Goal: Task Accomplishment & Management: Complete application form

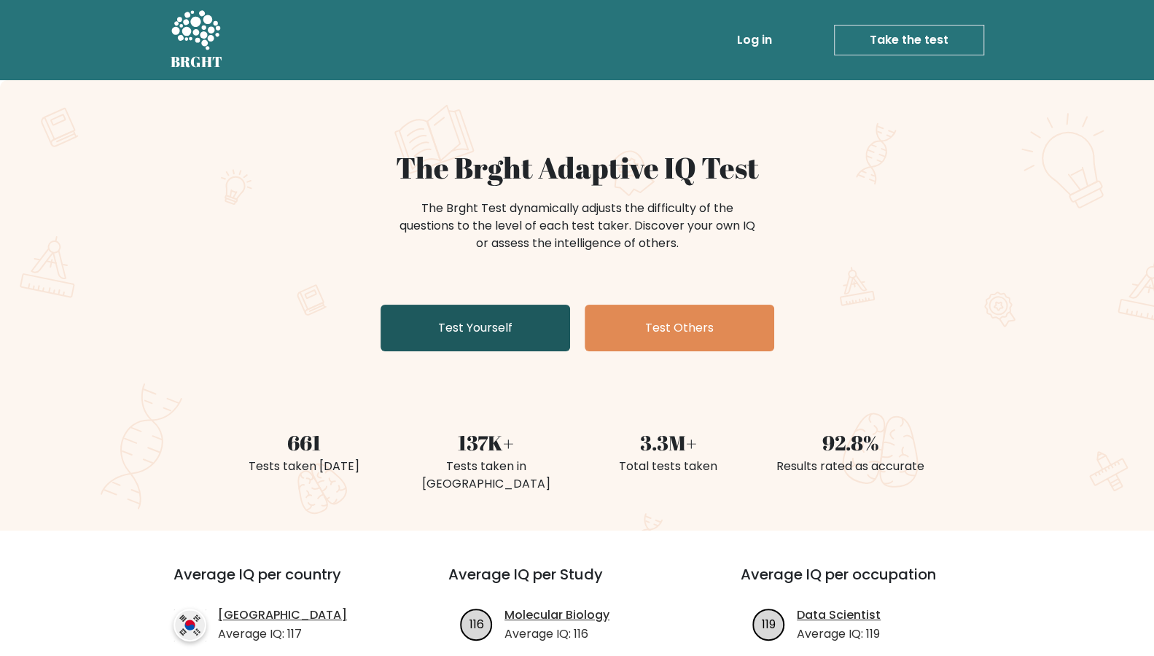
click at [521, 333] on link "Test Yourself" at bounding box center [476, 328] width 190 height 47
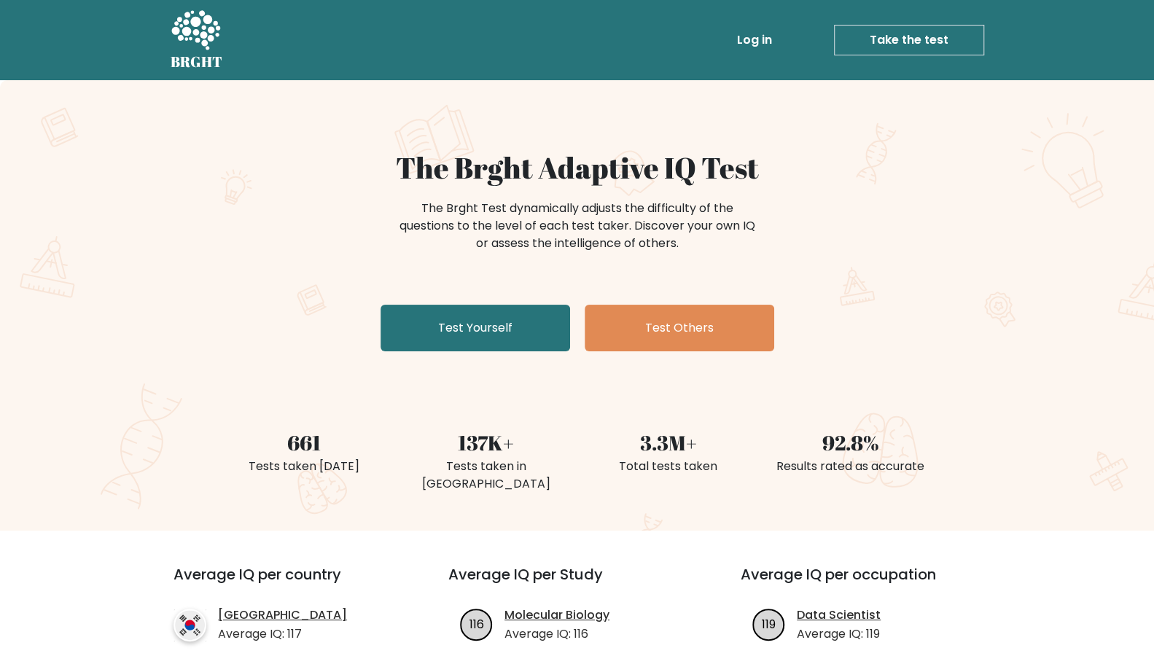
click at [770, 39] on link "Log in" at bounding box center [754, 40] width 47 height 29
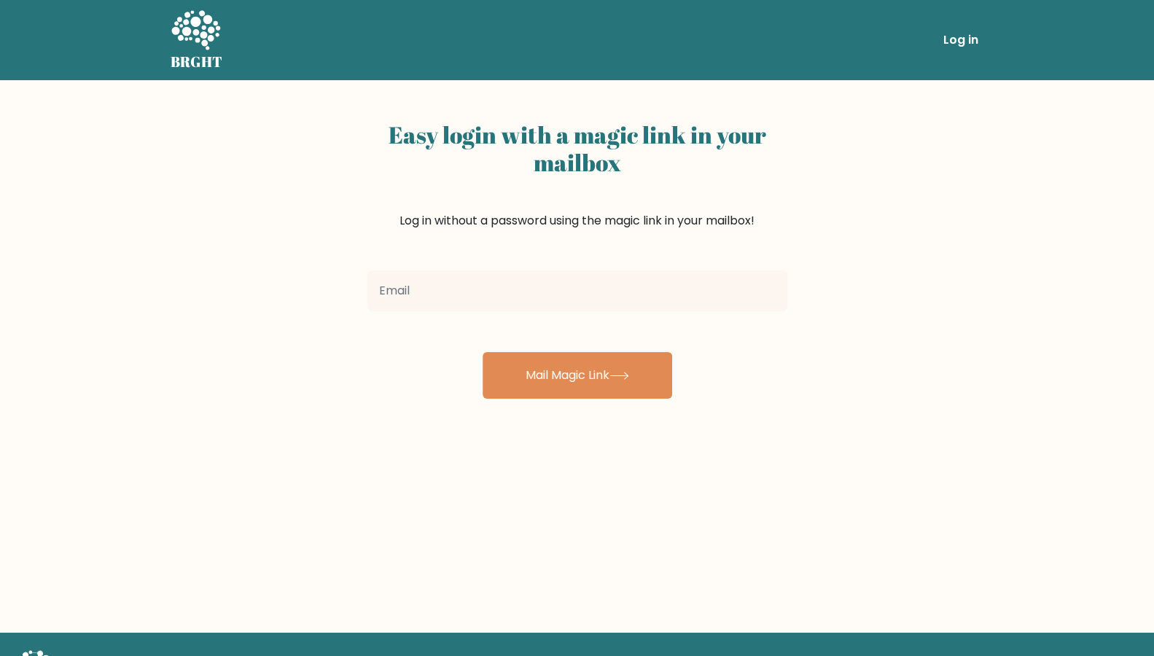
click at [469, 295] on input "email" at bounding box center [577, 290] width 420 height 41
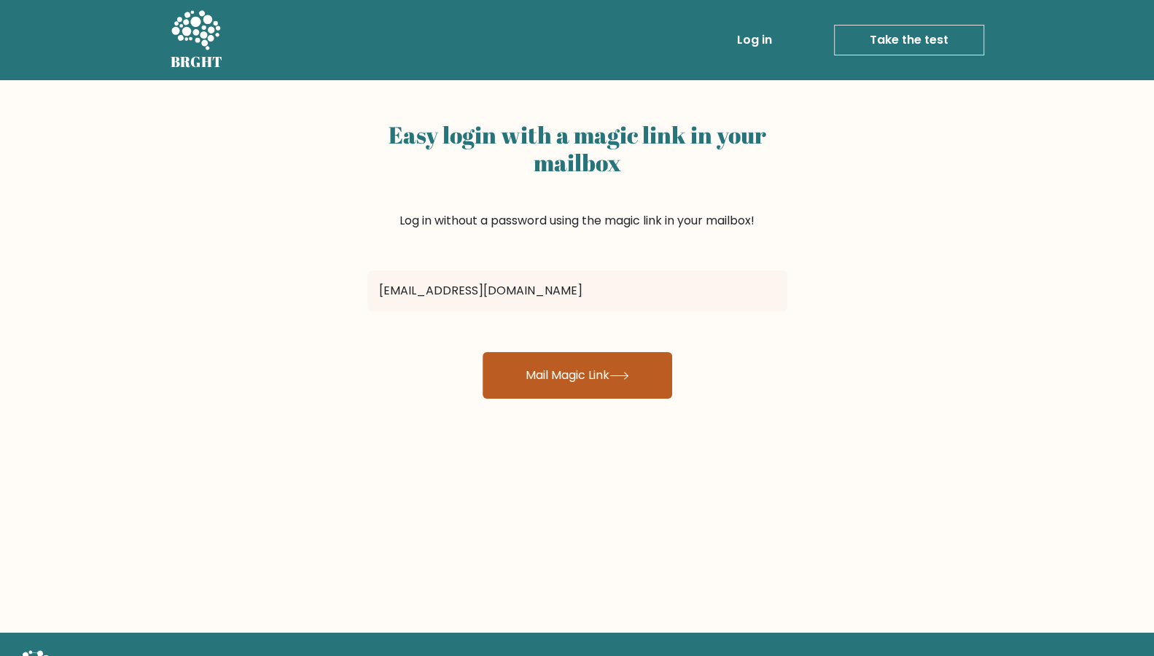
type input "vladkz95@yandex.ru"
click at [539, 374] on button "Mail Magic Link" at bounding box center [578, 375] width 190 height 47
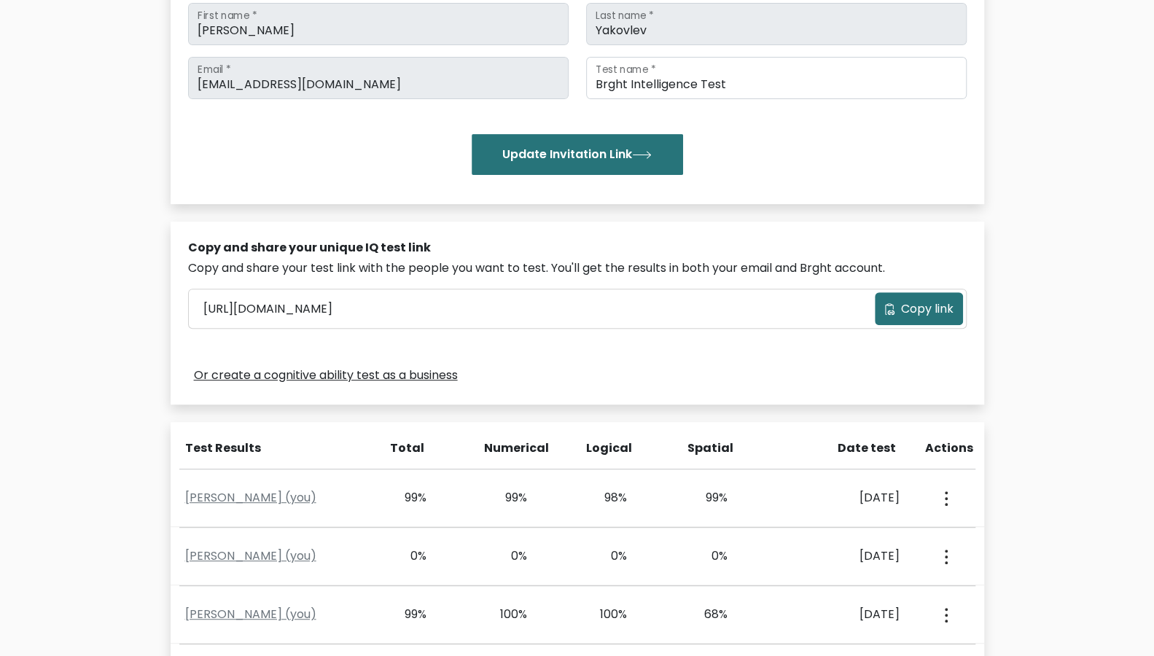
scroll to position [455, 0]
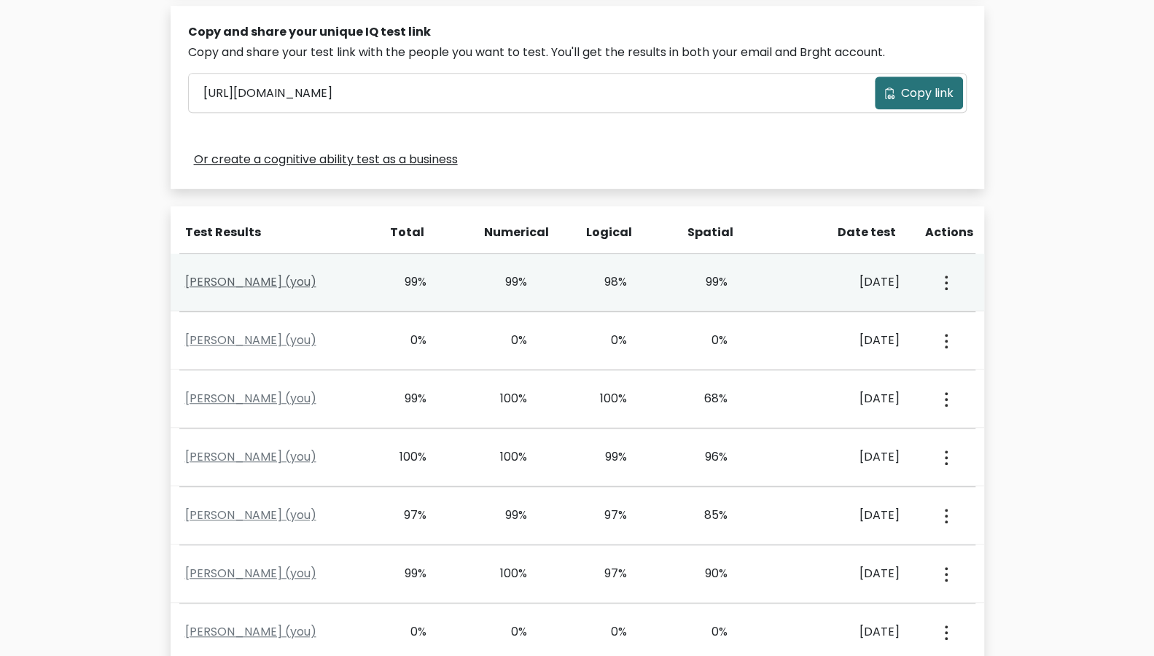
click at [290, 281] on link "Vladislav Yakovlev (you)" at bounding box center [250, 281] width 131 height 17
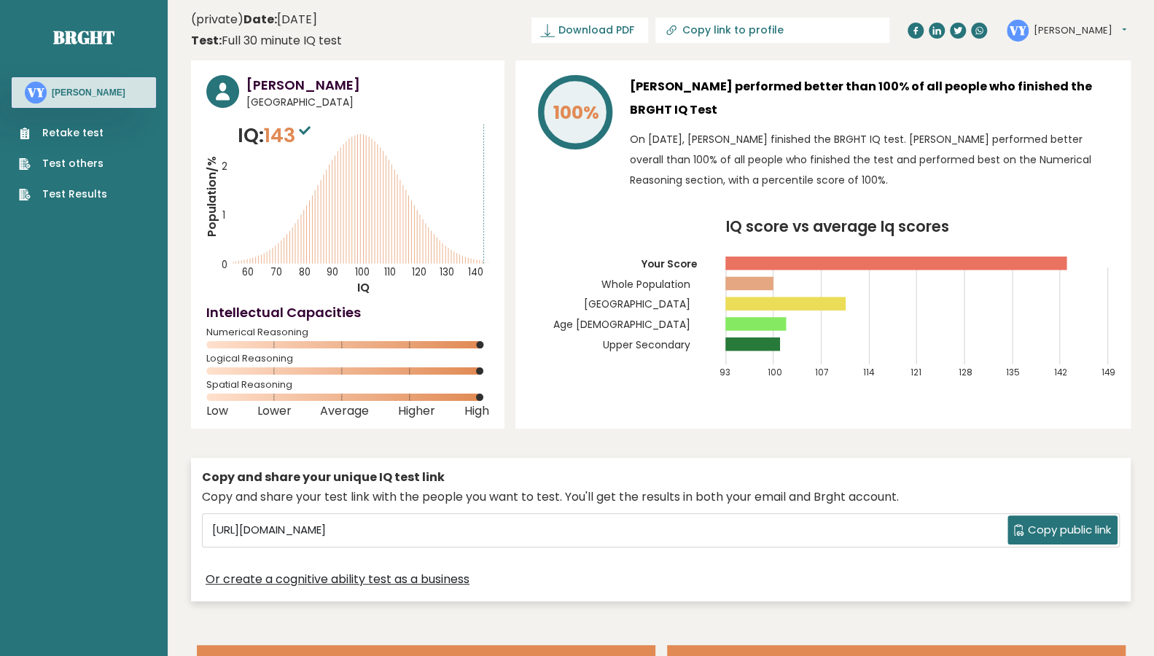
click at [56, 131] on link "Retake test" at bounding box center [63, 132] width 88 height 15
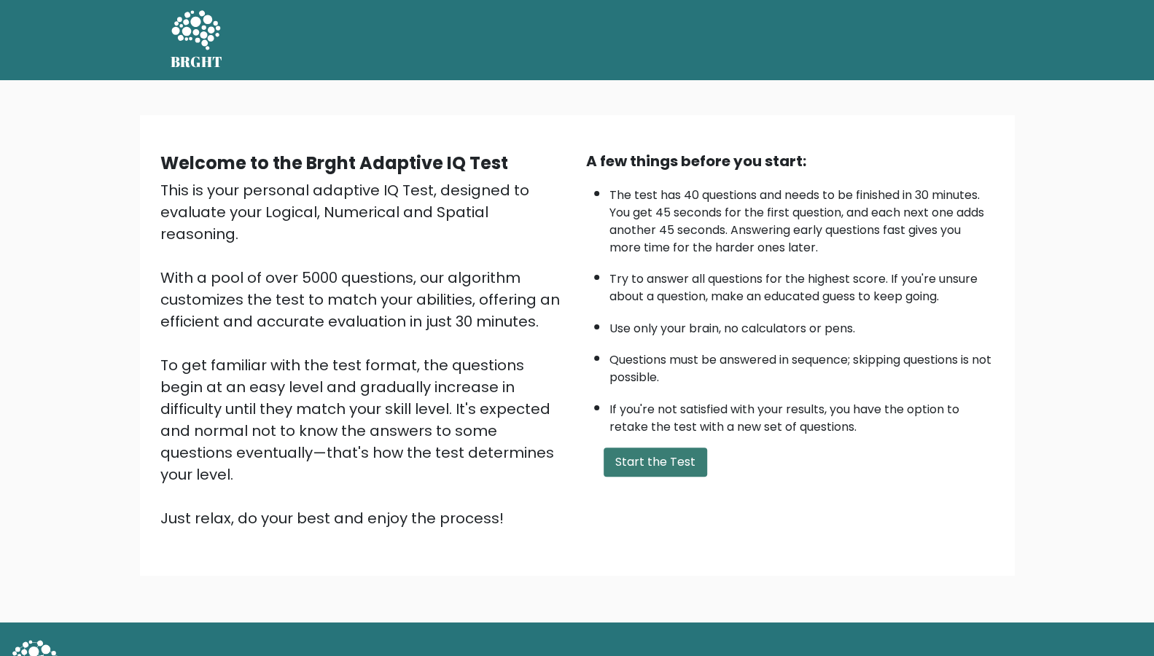
click at [635, 477] on button "Start the Test" at bounding box center [656, 462] width 104 height 29
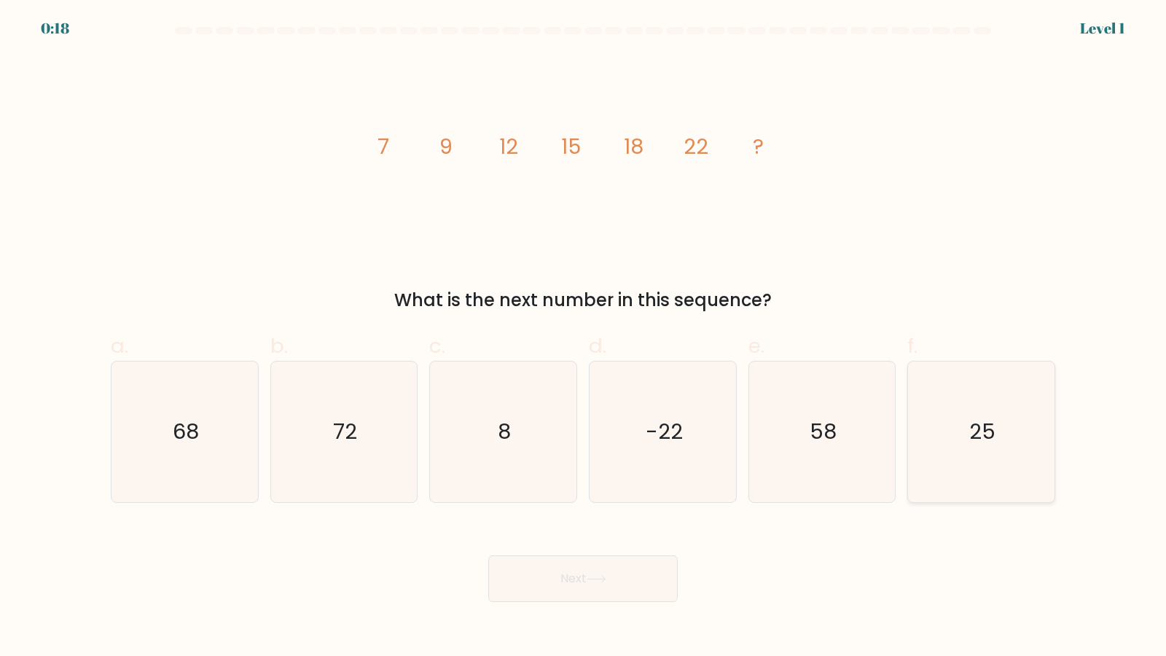
click at [953, 454] on icon "25" at bounding box center [981, 432] width 141 height 141
click at [584, 338] on input "f. 25" at bounding box center [583, 332] width 1 height 9
radio input "true"
click at [543, 568] on button "Next" at bounding box center [583, 579] width 190 height 47
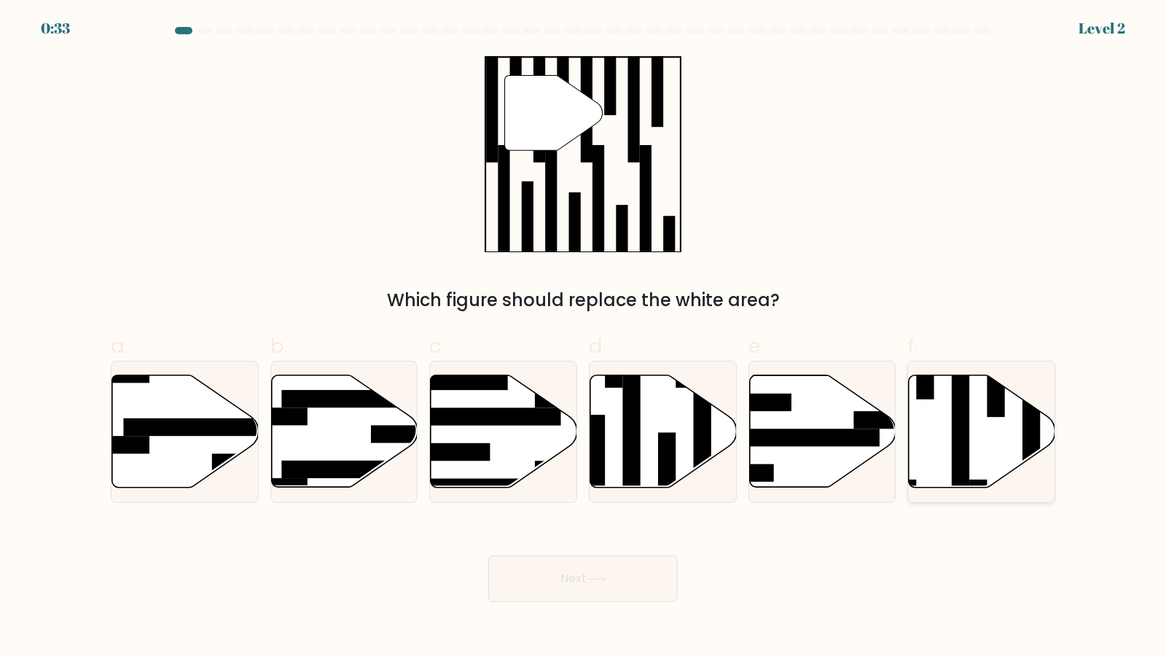
click at [948, 414] on icon at bounding box center [982, 431] width 147 height 112
click at [584, 338] on input "f." at bounding box center [583, 332] width 1 height 9
radio input "true"
click at [594, 564] on button "Next" at bounding box center [583, 579] width 190 height 47
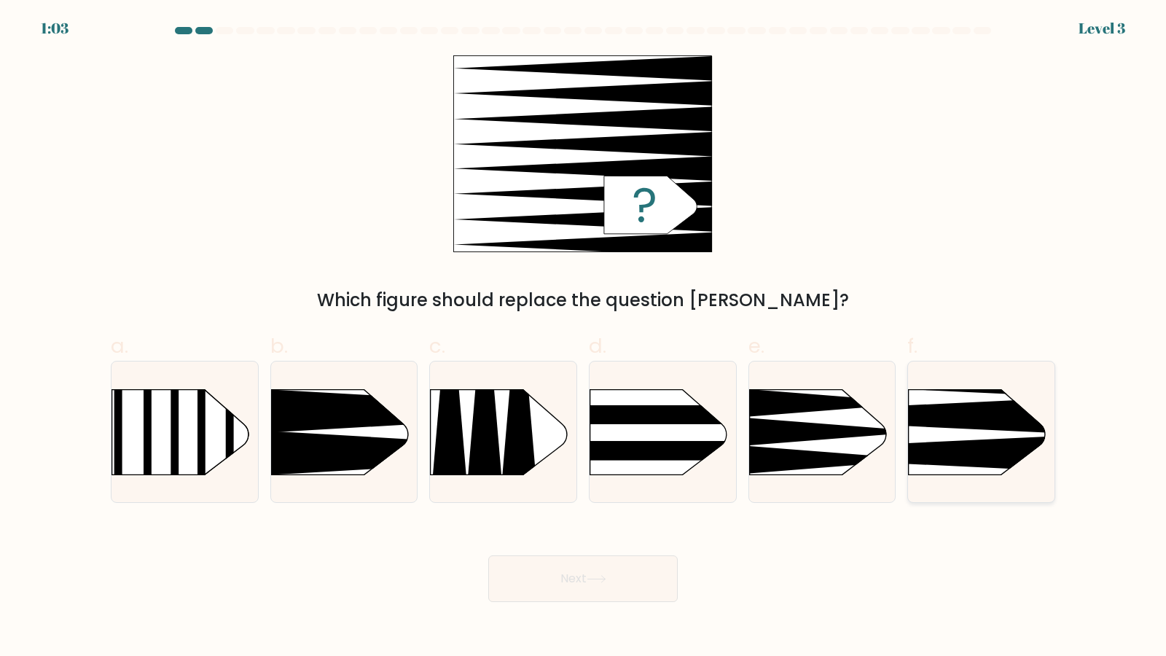
click at [992, 436] on rect at bounding box center [877, 356] width 381 height 289
click at [584, 338] on input "f." at bounding box center [583, 332] width 1 height 9
radio input "true"
click at [615, 553] on div "Next" at bounding box center [583, 562] width 962 height 82
click at [618, 575] on button "Next" at bounding box center [583, 579] width 190 height 47
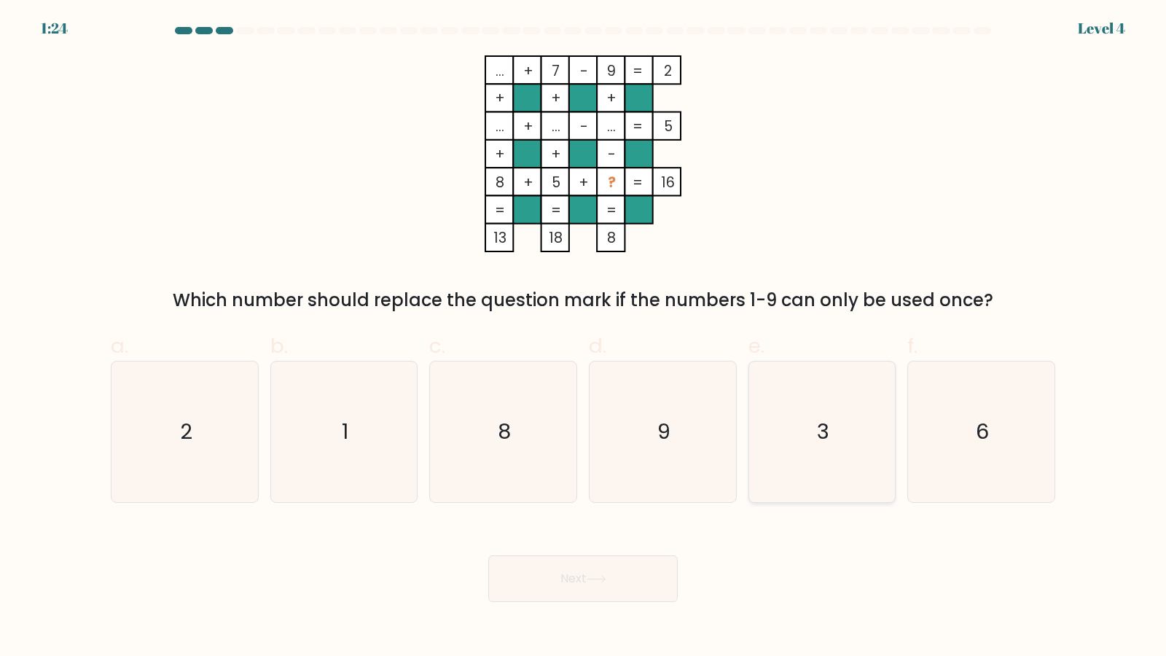
click at [849, 425] on icon "3" at bounding box center [822, 432] width 141 height 141
click at [584, 338] on input "e. 3" at bounding box center [583, 332] width 1 height 9
radio input "true"
click at [652, 559] on button "Next" at bounding box center [583, 579] width 190 height 47
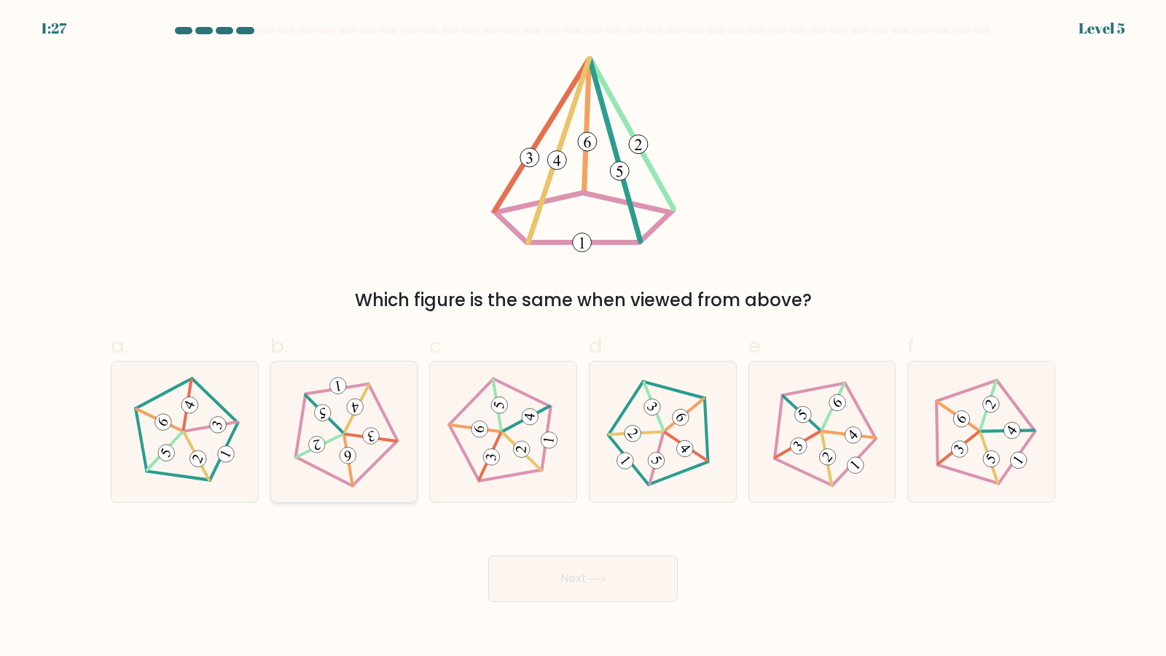
click at [343, 445] on icon at bounding box center [344, 432] width 112 height 112
click at [583, 338] on input "b." at bounding box center [583, 332] width 1 height 9
radio input "true"
click at [579, 577] on button "Next" at bounding box center [583, 579] width 190 height 47
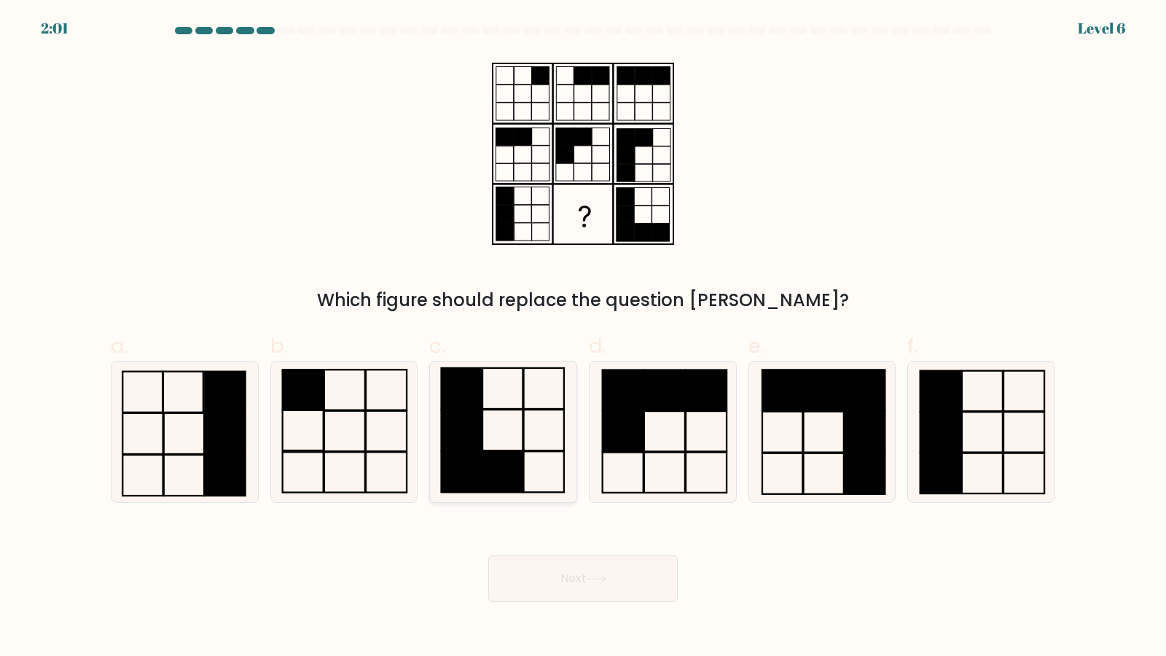
click at [486, 408] on icon at bounding box center [503, 432] width 141 height 141
click at [583, 338] on input "c." at bounding box center [583, 332] width 1 height 9
radio input "true"
click at [564, 585] on button "Next" at bounding box center [583, 579] width 190 height 47
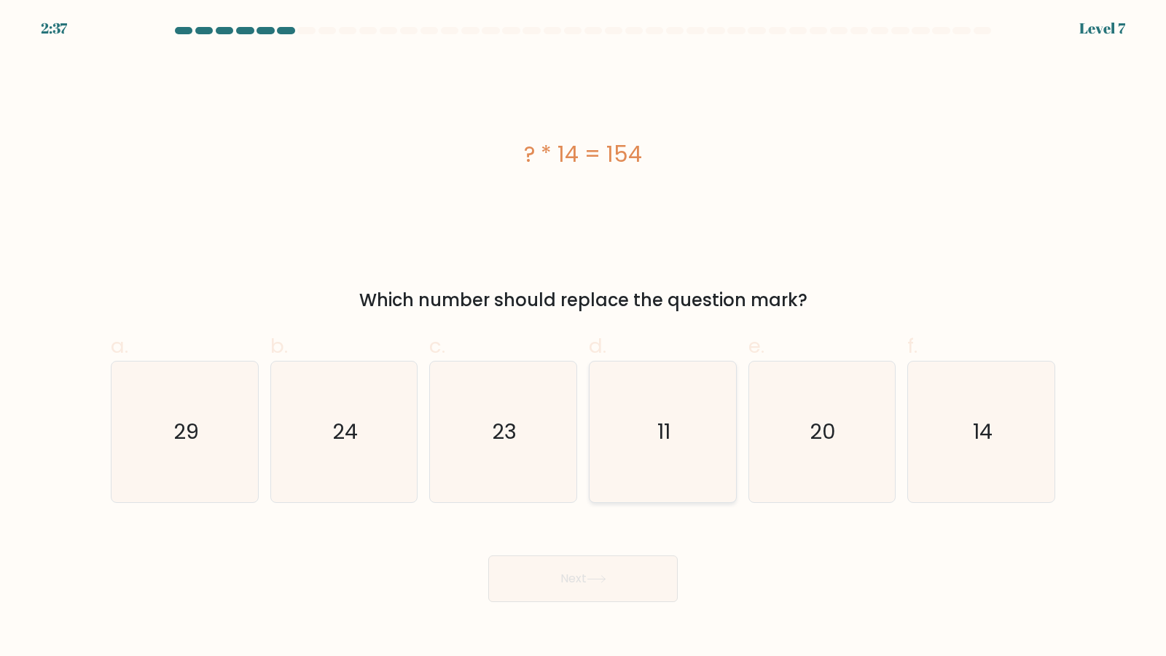
click at [653, 402] on icon "11" at bounding box center [663, 432] width 141 height 141
click at [603, 583] on icon at bounding box center [597, 579] width 20 height 8
click at [660, 482] on icon "11" at bounding box center [663, 432] width 141 height 141
click at [584, 338] on input "d. 11" at bounding box center [583, 332] width 1 height 9
radio input "true"
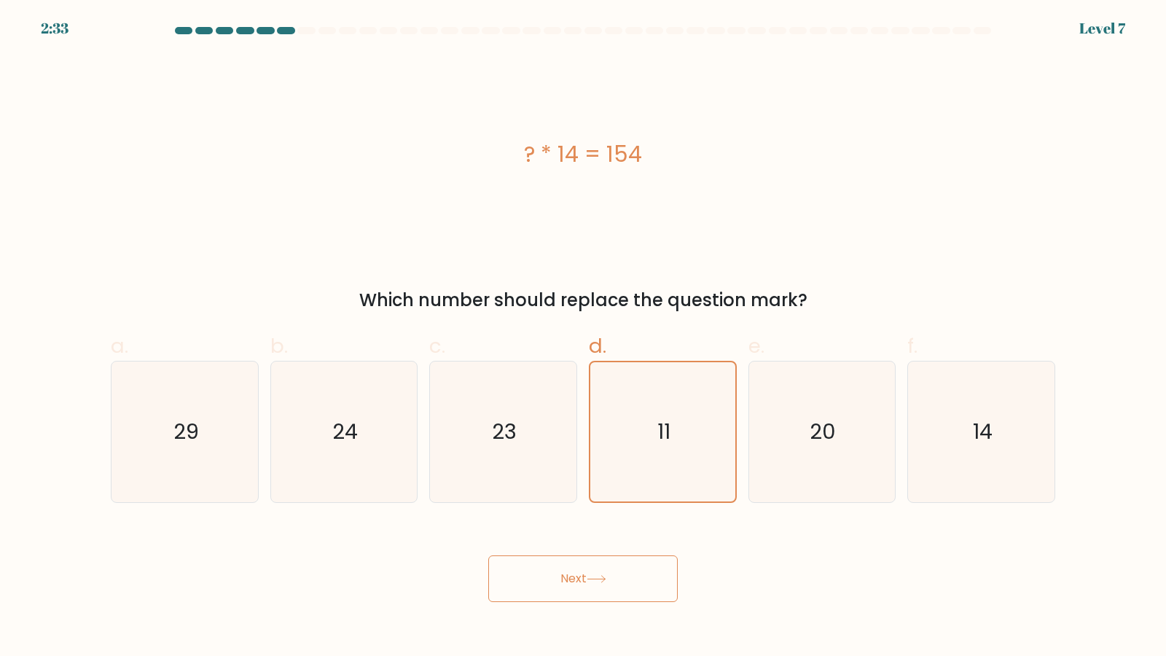
click at [631, 553] on div "Next" at bounding box center [583, 562] width 962 height 82
click at [623, 577] on button "Next" at bounding box center [583, 579] width 190 height 47
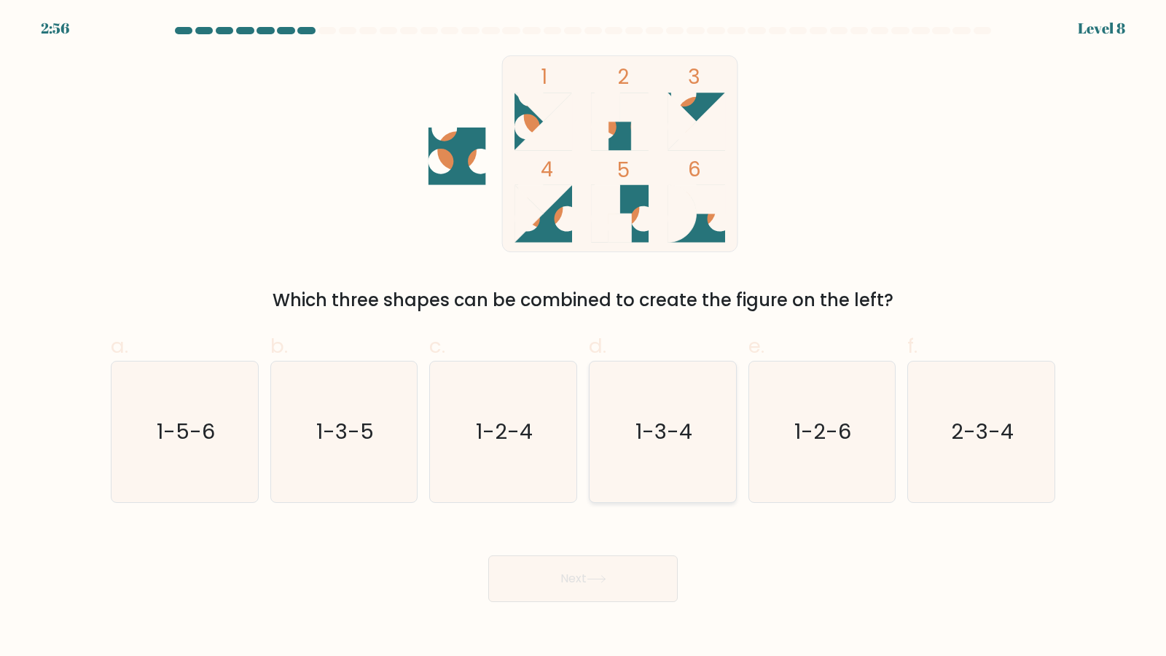
click at [661, 418] on text "1-3-4" at bounding box center [664, 432] width 57 height 29
click at [584, 338] on input "d. 1-3-4" at bounding box center [583, 332] width 1 height 9
radio input "true"
click at [633, 561] on button "Next" at bounding box center [583, 579] width 190 height 47
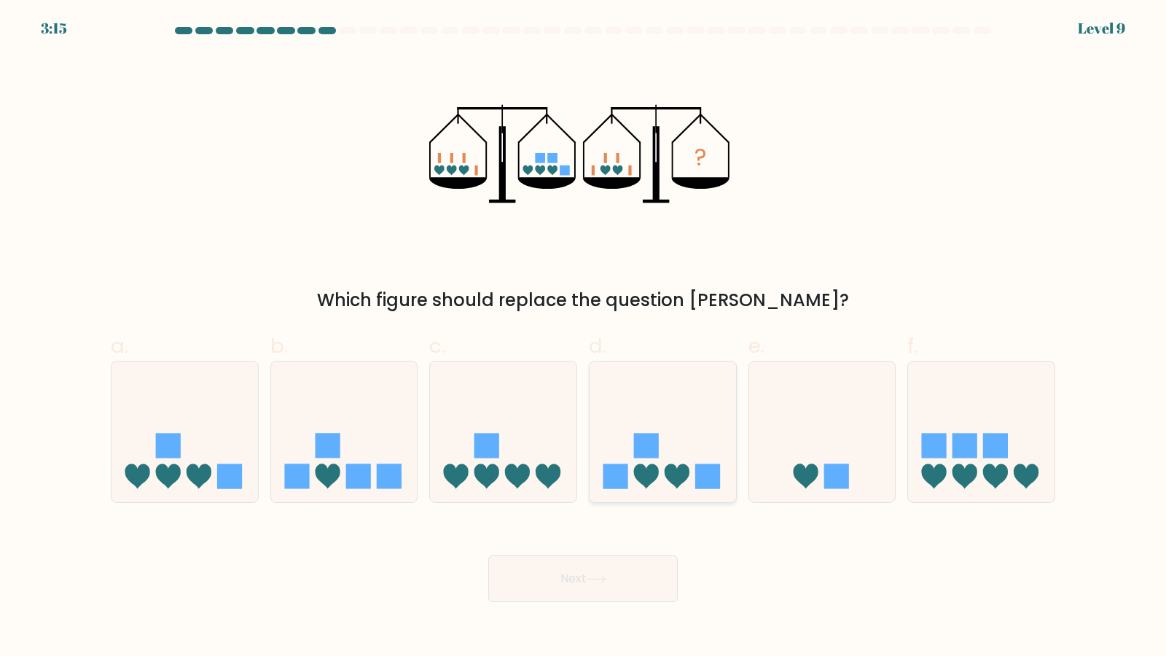
click at [706, 445] on icon at bounding box center [663, 432] width 147 height 121
click at [584, 338] on input "d." at bounding box center [583, 332] width 1 height 9
radio input "true"
click at [614, 582] on button "Next" at bounding box center [583, 579] width 190 height 47
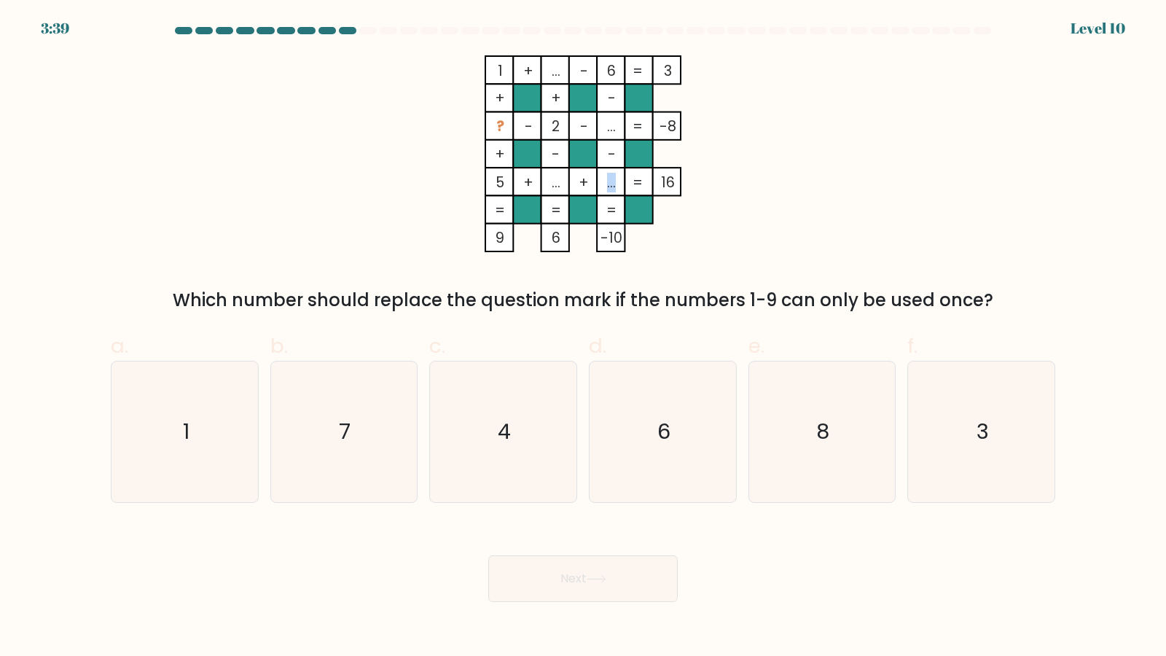
drag, startPoint x: 613, startPoint y: 187, endPoint x: 598, endPoint y: 184, distance: 15.6
click at [598, 184] on icon "1 + ... - 6 3 + + - ? - 2 - ... -8 + - - 5 + ... + ... = 16 = = = = 9 6 -10 =" at bounding box center [583, 153] width 437 height 197
click at [666, 184] on tspan "16" at bounding box center [668, 183] width 14 height 20
click at [894, 432] on div "8" at bounding box center [823, 432] width 148 height 142
click at [584, 338] on input "e. 8" at bounding box center [583, 332] width 1 height 9
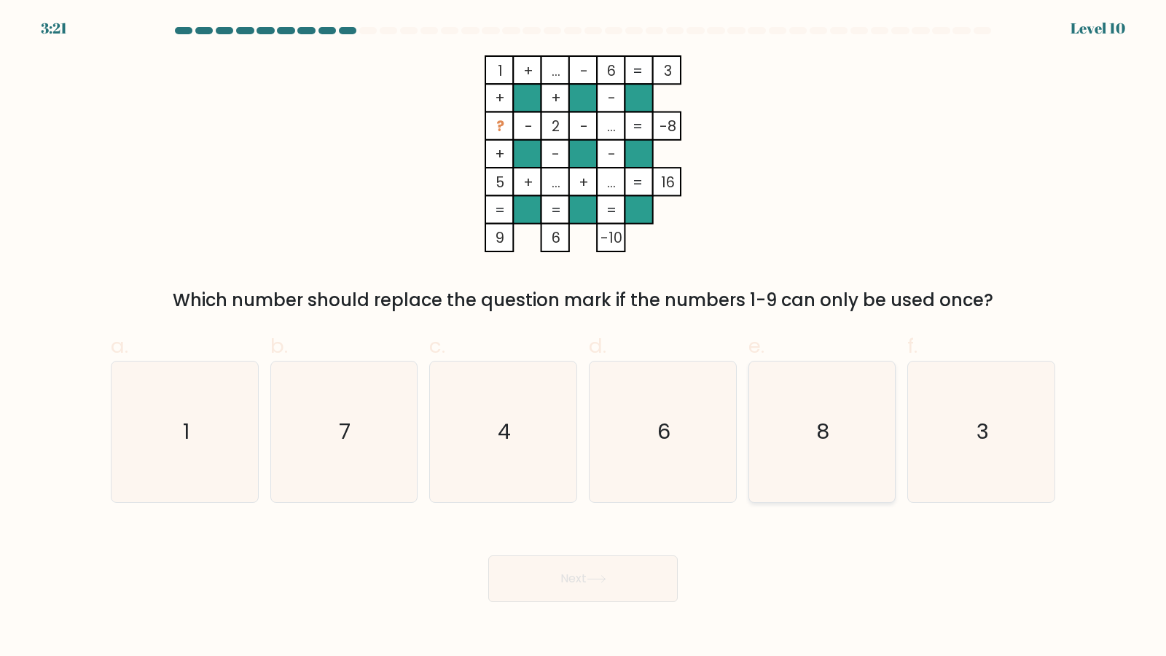
radio input "true"
click at [908, 429] on div "f. 3" at bounding box center [982, 417] width 160 height 172
click at [916, 431] on icon "3" at bounding box center [981, 432] width 141 height 141
click at [584, 338] on input "f. 3" at bounding box center [583, 332] width 1 height 9
radio input "true"
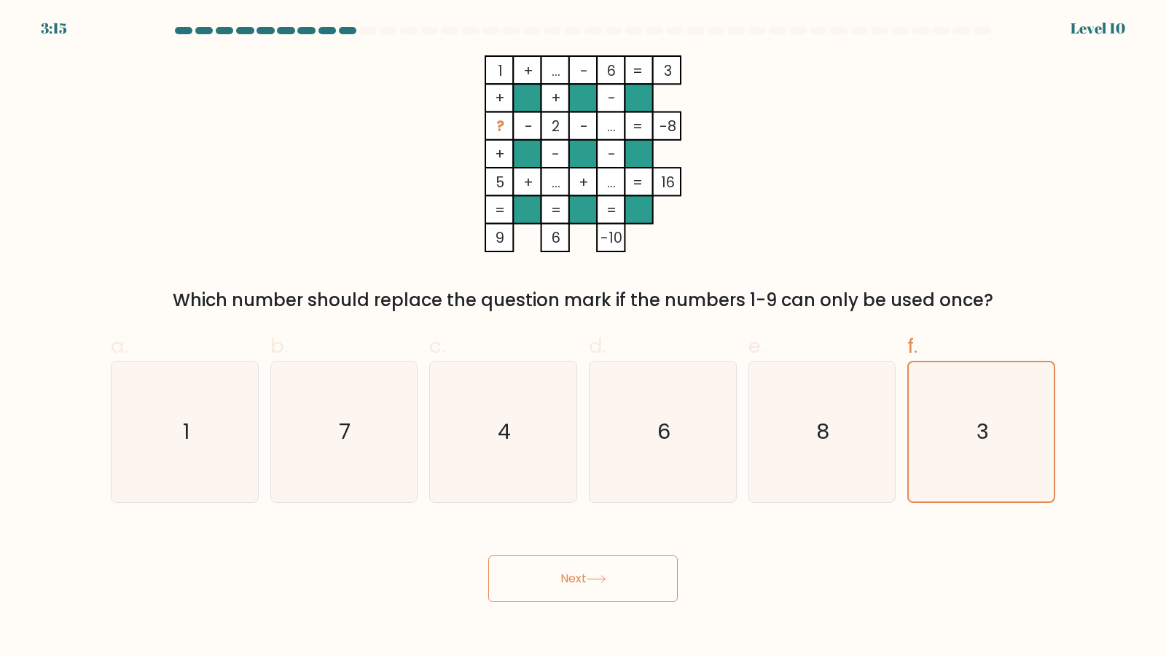
click at [561, 568] on button "Next" at bounding box center [583, 579] width 190 height 47
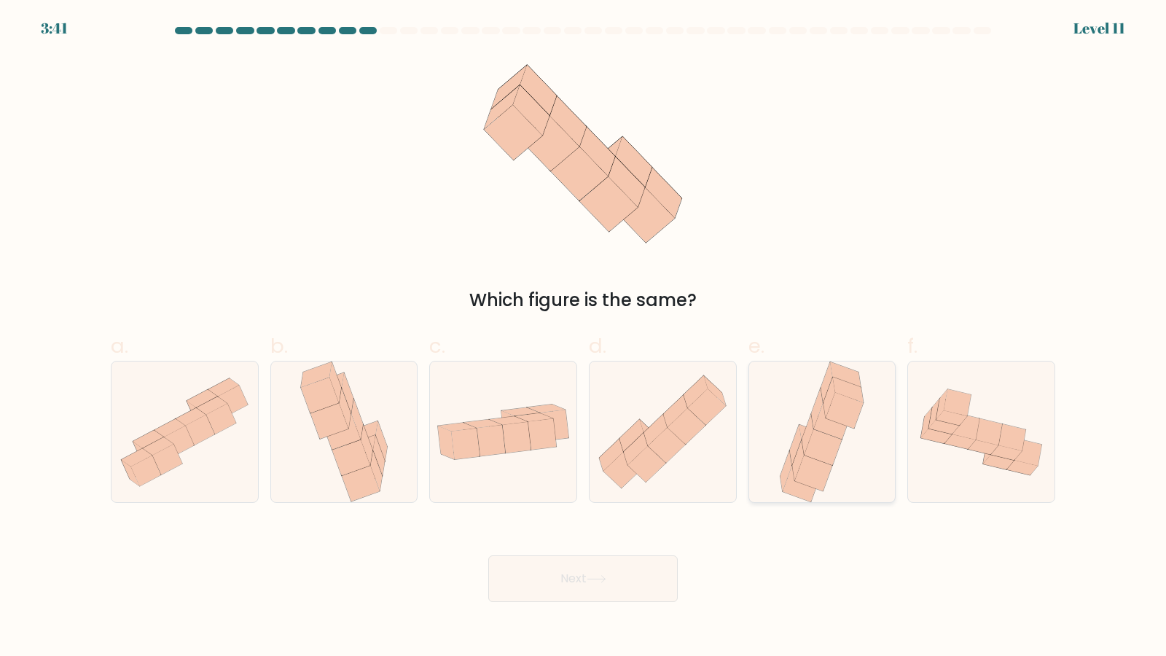
click at [804, 397] on icon at bounding box center [822, 432] width 93 height 141
click at [794, 472] on icon at bounding box center [798, 460] width 12 height 40
click at [584, 338] on input "e." at bounding box center [583, 332] width 1 height 9
radio input "true"
click at [642, 588] on button "Next" at bounding box center [583, 579] width 190 height 47
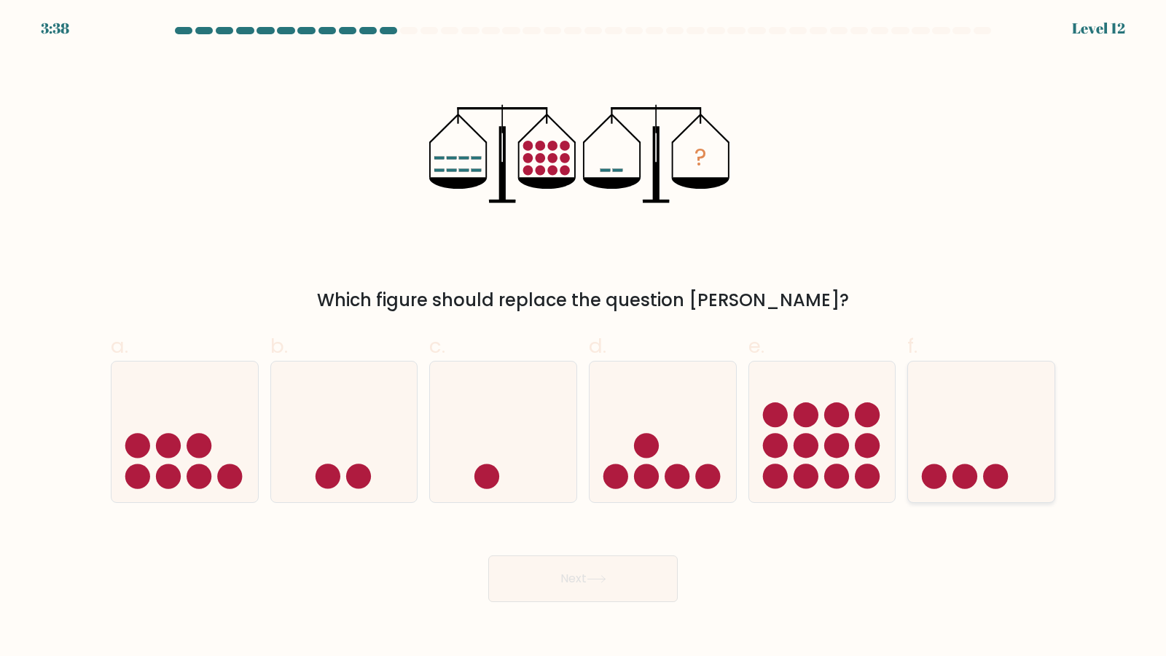
click at [960, 430] on icon at bounding box center [981, 432] width 147 height 121
click at [584, 338] on input "f." at bounding box center [583, 332] width 1 height 9
radio input "true"
click at [660, 580] on button "Next" at bounding box center [583, 579] width 190 height 47
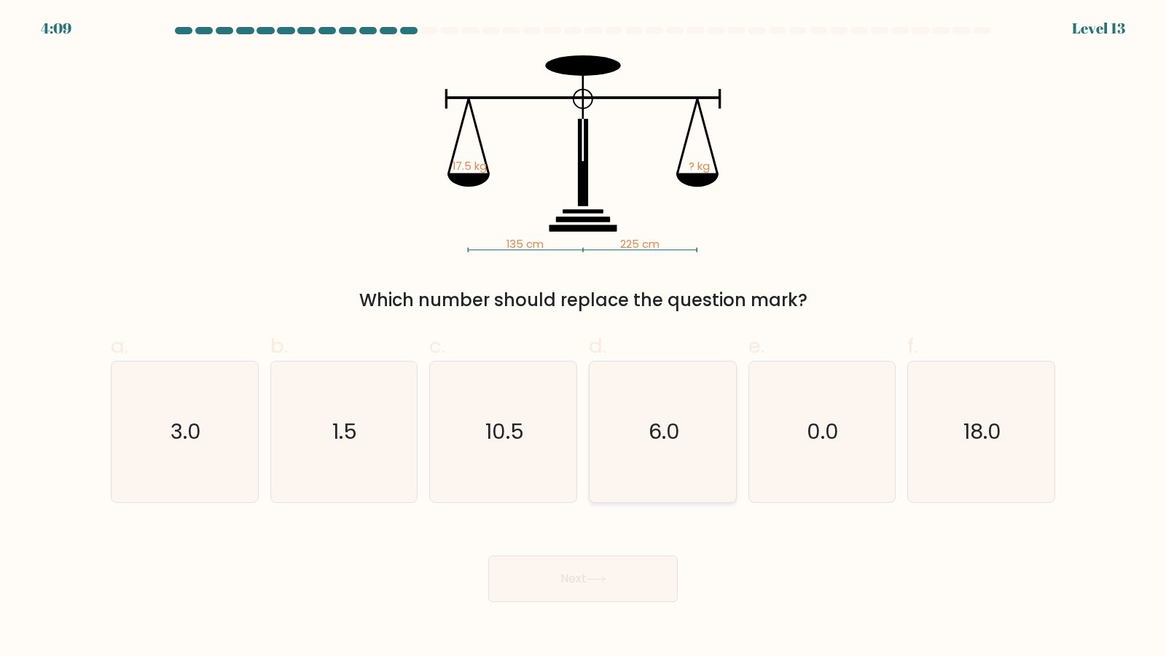
click at [644, 400] on icon "6.0" at bounding box center [663, 432] width 141 height 141
click at [664, 408] on icon "6.0" at bounding box center [663, 432] width 141 height 141
click at [584, 338] on input "d. 6.0" at bounding box center [583, 332] width 1 height 9
radio input "true"
click at [957, 440] on icon "18.0" at bounding box center [981, 432] width 141 height 141
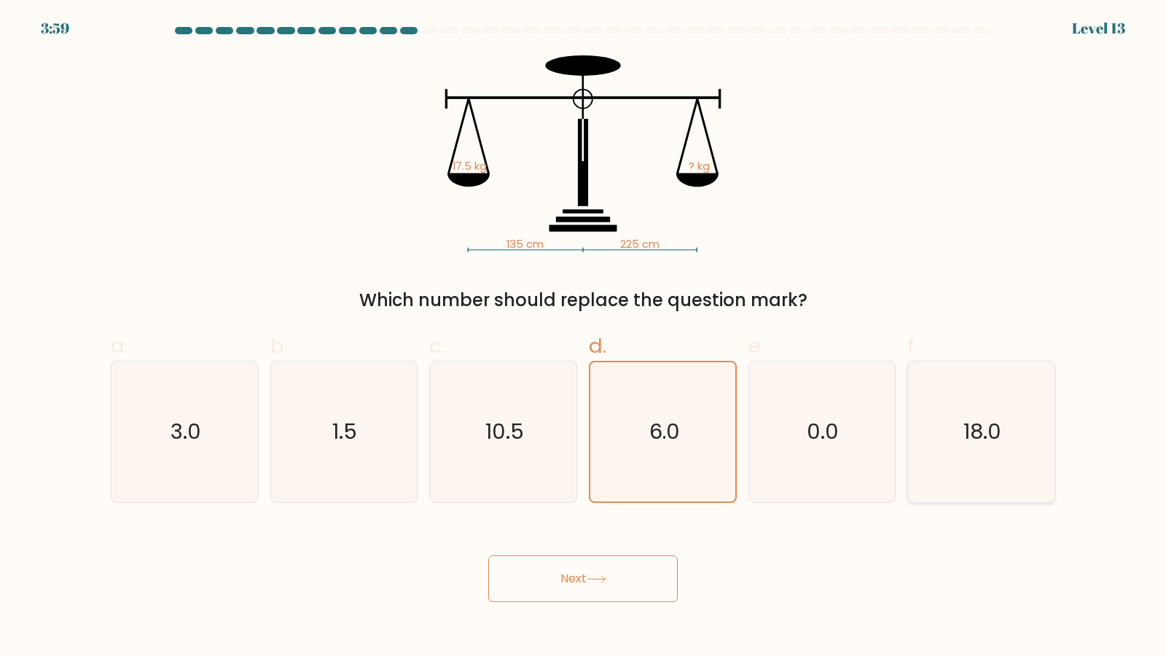
click at [584, 338] on input "f. 18.0" at bounding box center [583, 332] width 1 height 9
radio input "true"
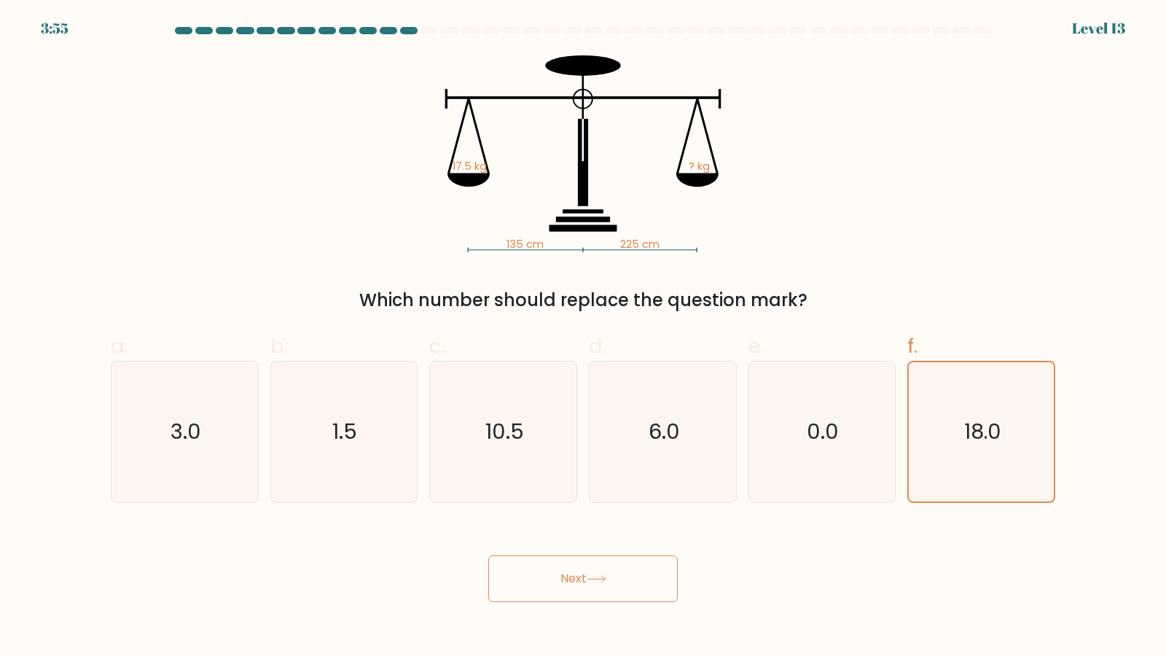
click at [652, 588] on button "Next" at bounding box center [583, 579] width 190 height 47
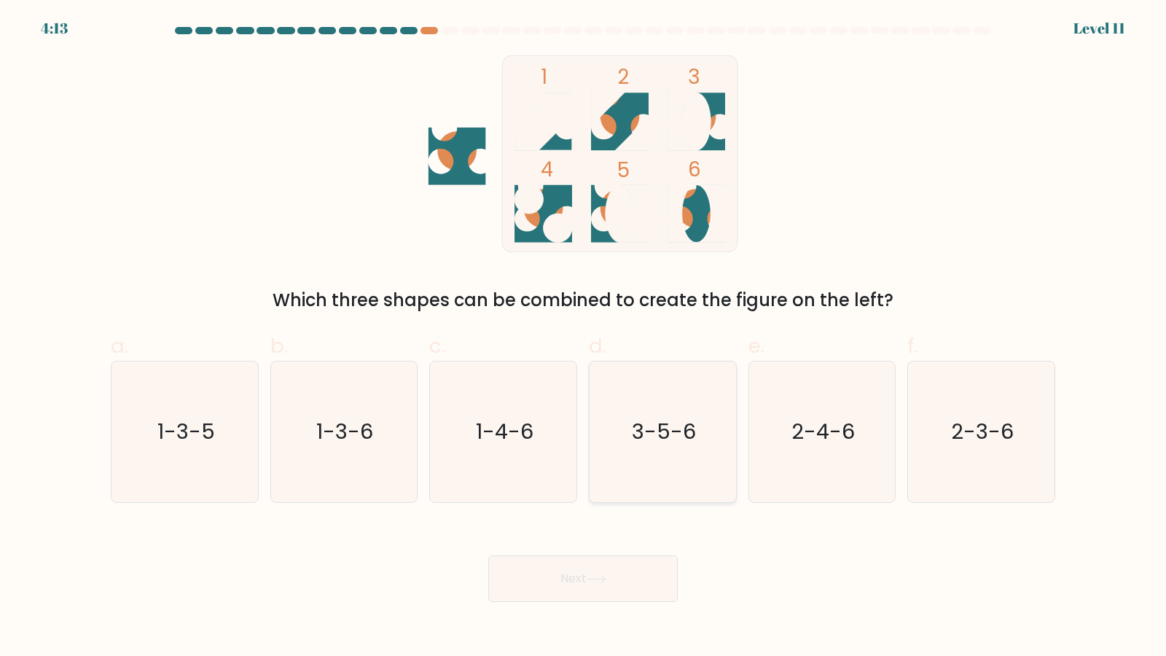
click at [632, 428] on icon "3-5-6" at bounding box center [663, 432] width 141 height 141
click at [584, 338] on input "d. 3-5-6" at bounding box center [583, 332] width 1 height 9
radio input "true"
click at [606, 569] on button "Next" at bounding box center [583, 579] width 190 height 47
